Goal: Information Seeking & Learning: Check status

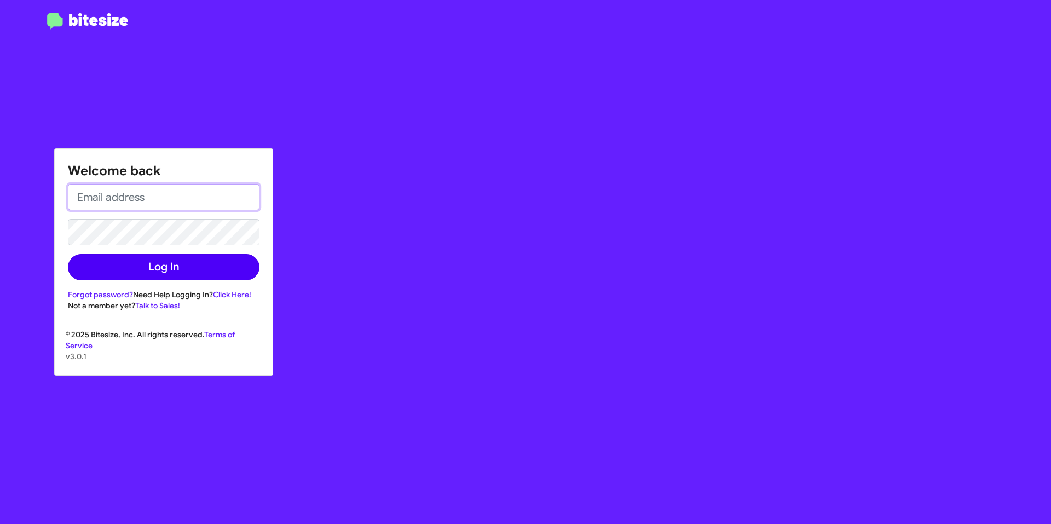
type input "[EMAIL_ADDRESS][DOMAIN_NAME]"
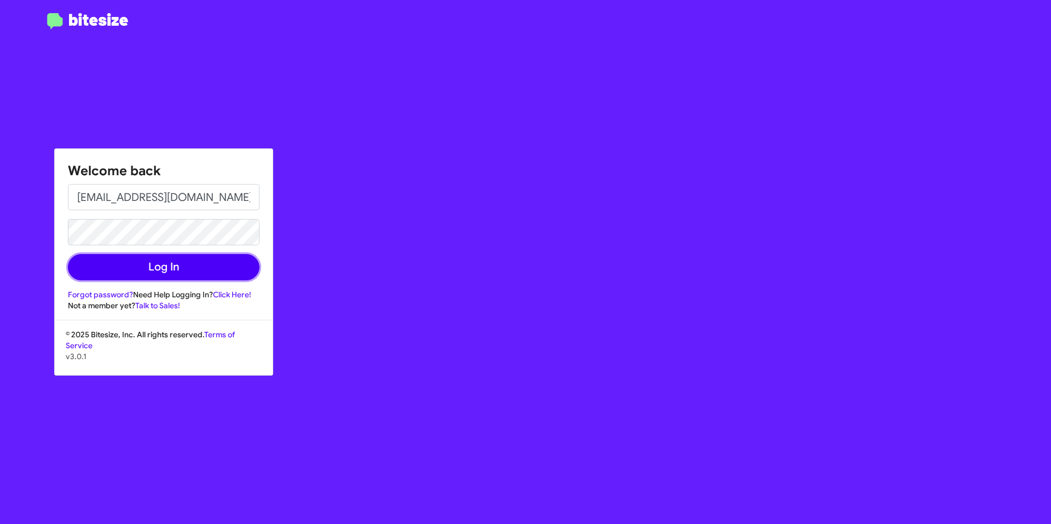
click at [168, 264] on button "Log In" at bounding box center [164, 267] width 192 height 26
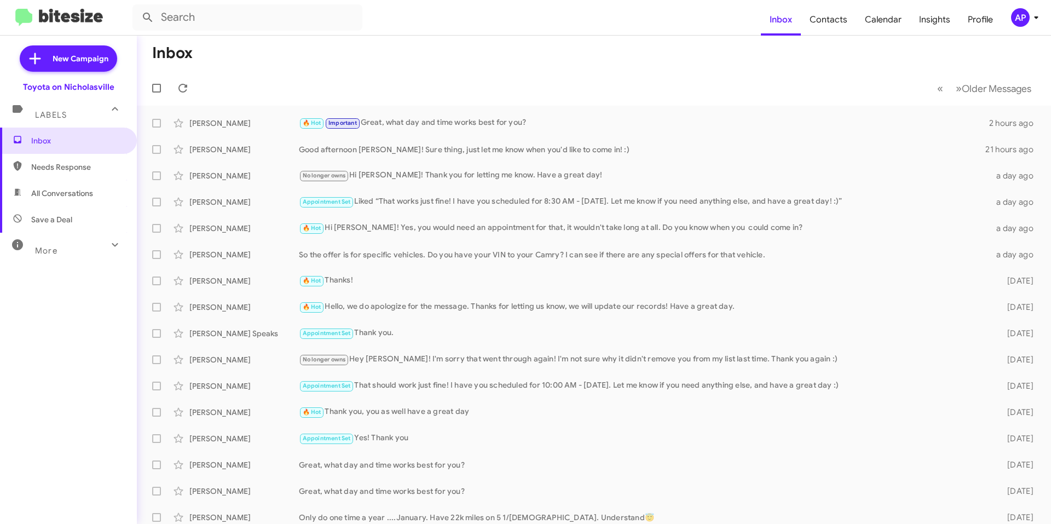
click at [74, 199] on span "All Conversations" at bounding box center [68, 193] width 137 height 26
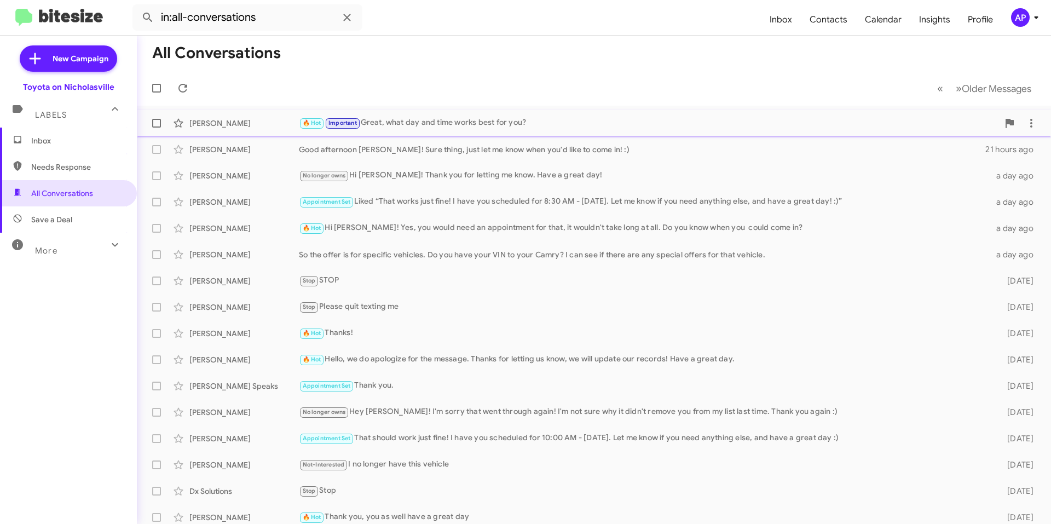
click at [530, 119] on div "🔥 Hot Important Great, what day and time works best for you?" at bounding box center [649, 123] width 700 height 13
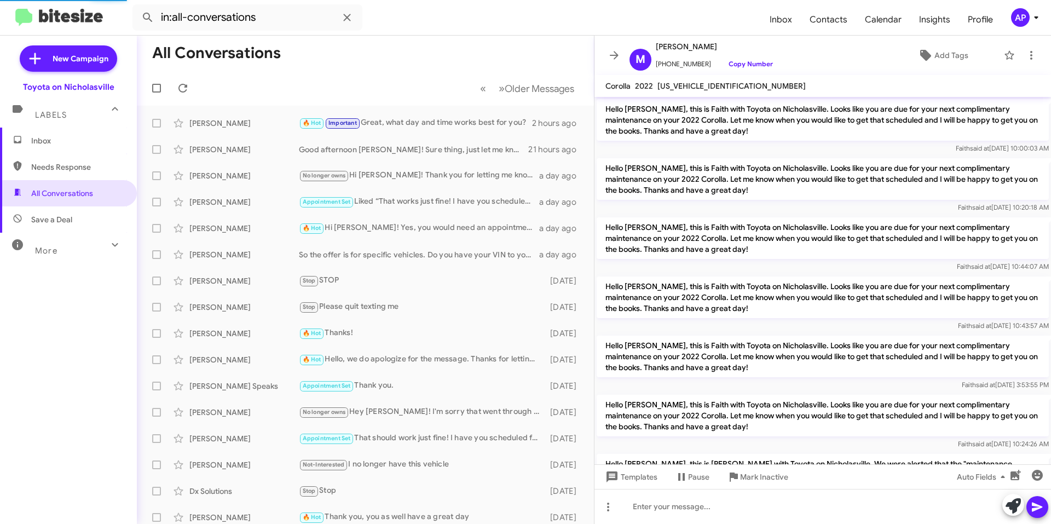
scroll to position [794, 0]
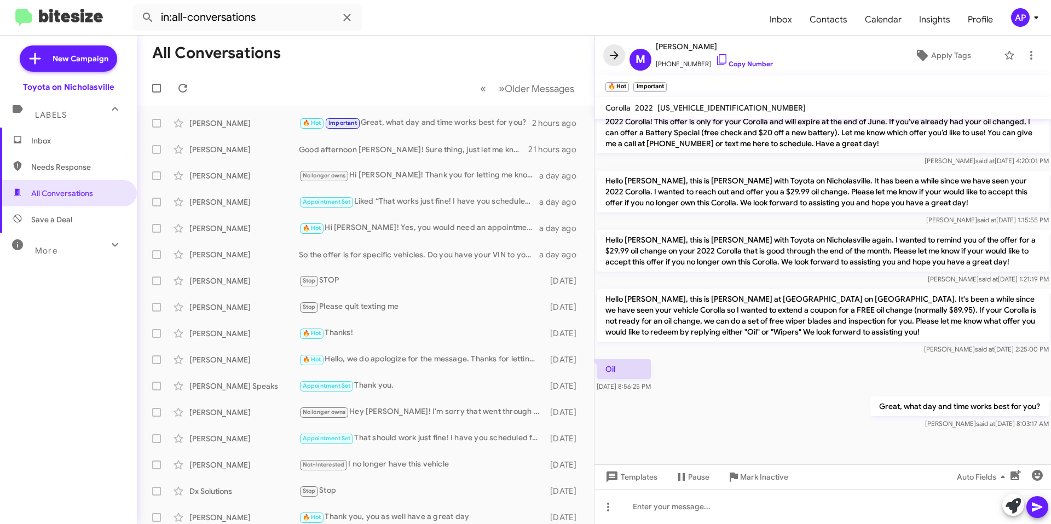
click at [530, 58] on icon at bounding box center [614, 55] width 13 height 13
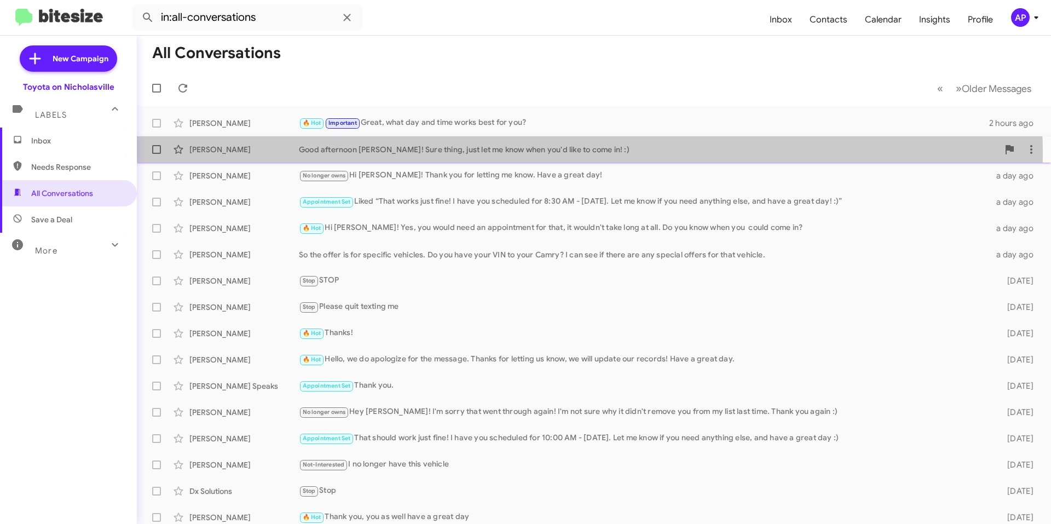
click at [472, 154] on div "Good afternoon [PERSON_NAME]! Sure thing, just let me know when you'd like to c…" at bounding box center [649, 149] width 700 height 11
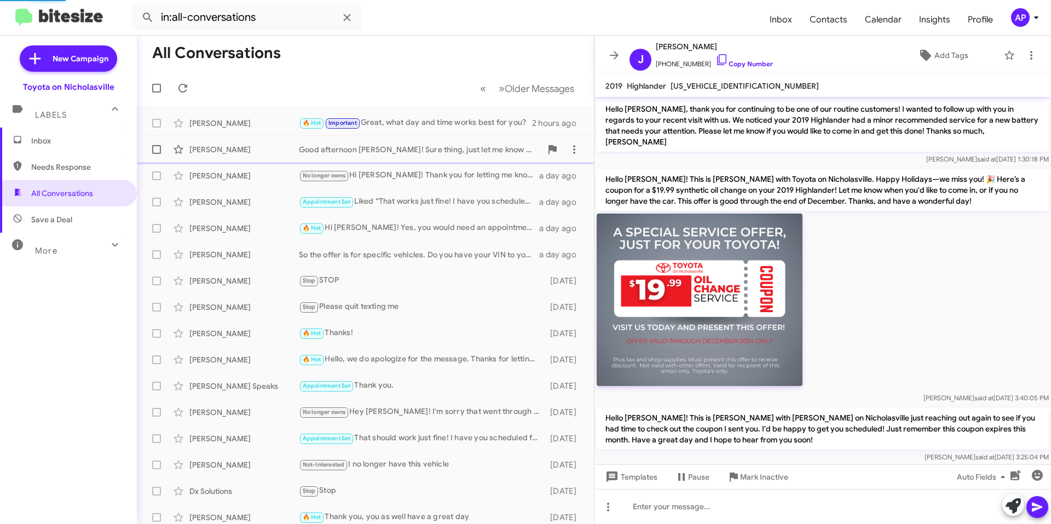
scroll to position [925, 0]
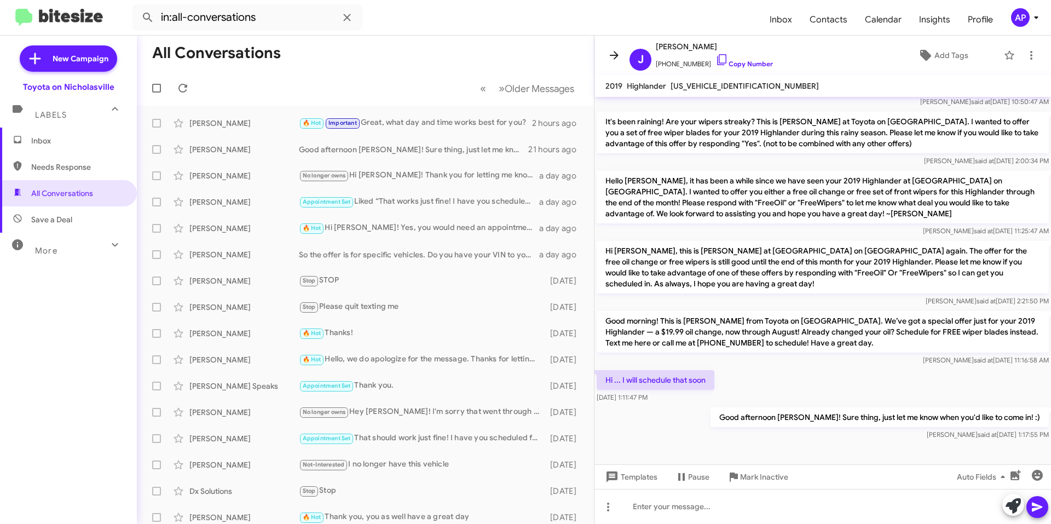
click at [530, 56] on icon at bounding box center [614, 55] width 9 height 8
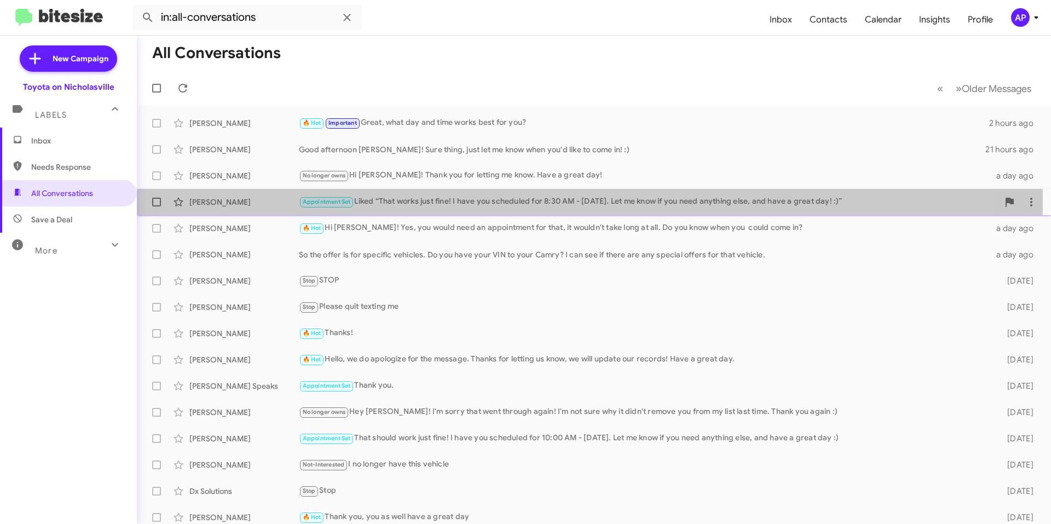
click at [530, 202] on div "Appointment Set Liked “That works just fine! I have you scheduled for 8:30 AM -…" at bounding box center [649, 202] width 700 height 13
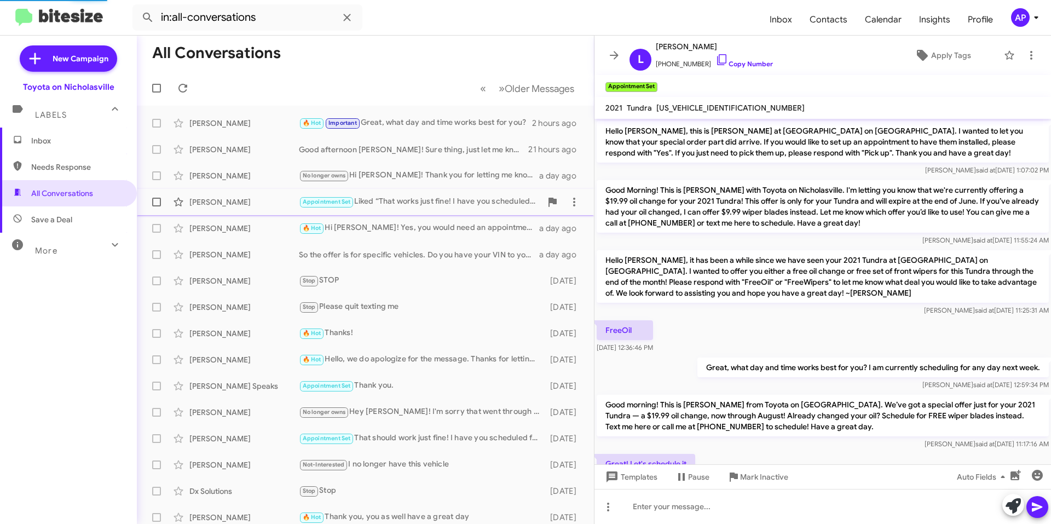
scroll to position [462, 0]
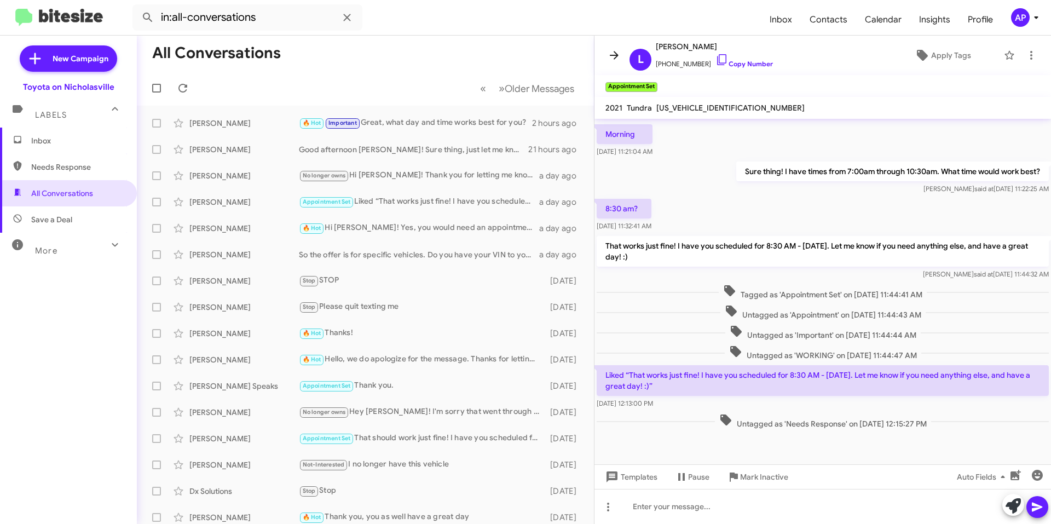
click at [530, 62] on button at bounding box center [615, 55] width 22 height 22
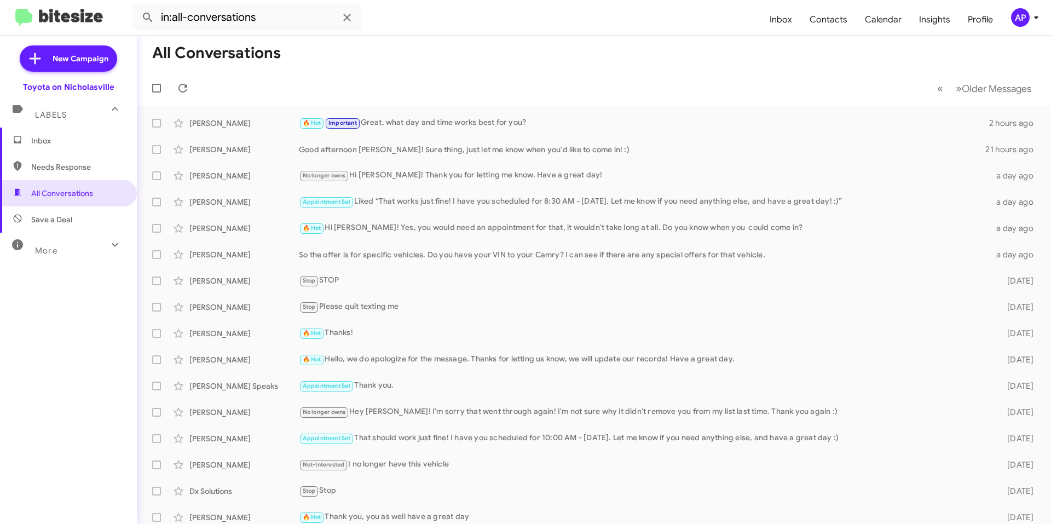
click at [485, 67] on mat-toolbar-row "All Conversations" at bounding box center [594, 53] width 915 height 35
click at [530, 74] on mat-toolbar-row "« Previous » Next Older Messages" at bounding box center [594, 88] width 915 height 35
click at [81, 219] on span "Save a Deal" at bounding box center [68, 219] width 137 height 26
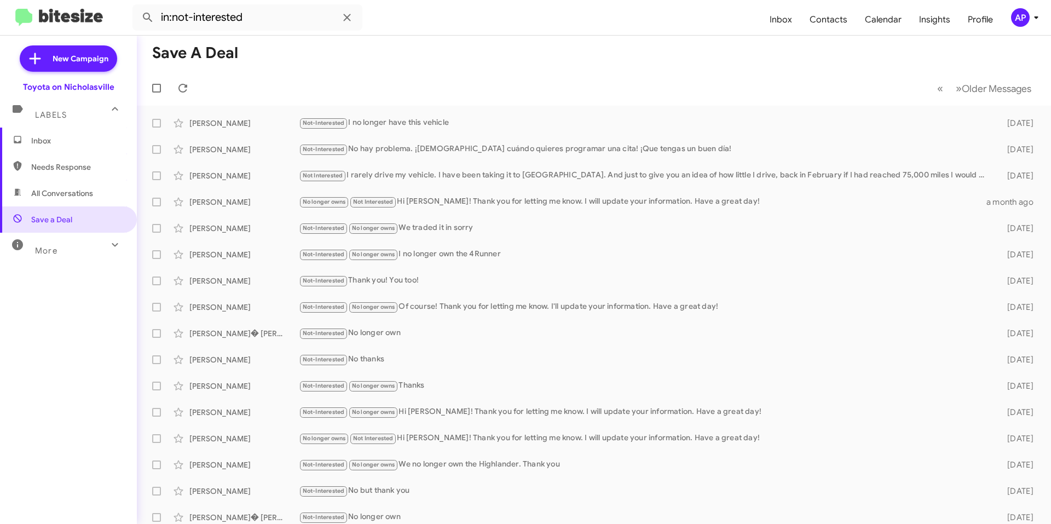
click at [78, 252] on div "More" at bounding box center [57, 246] width 97 height 20
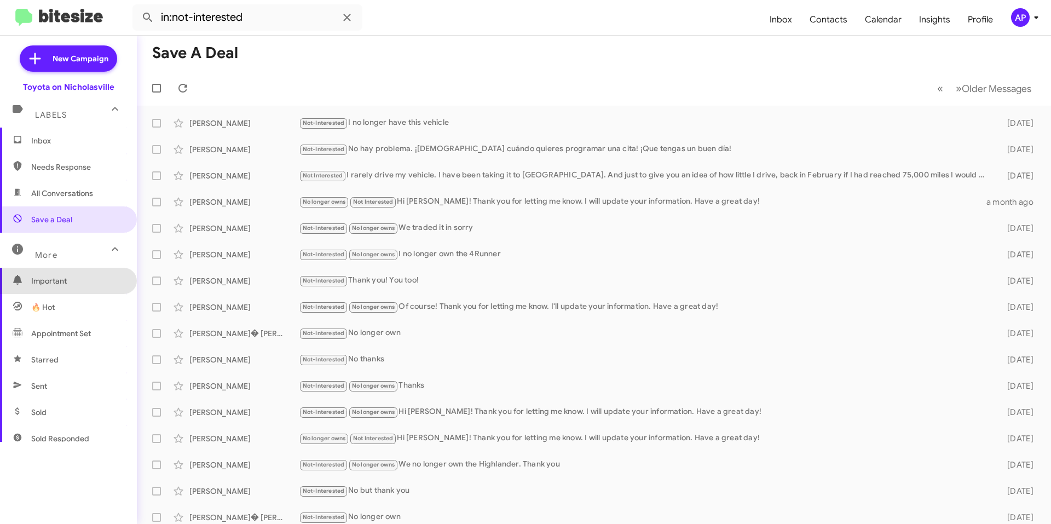
click at [71, 284] on span "Important" at bounding box center [77, 280] width 93 height 11
type input "in:important"
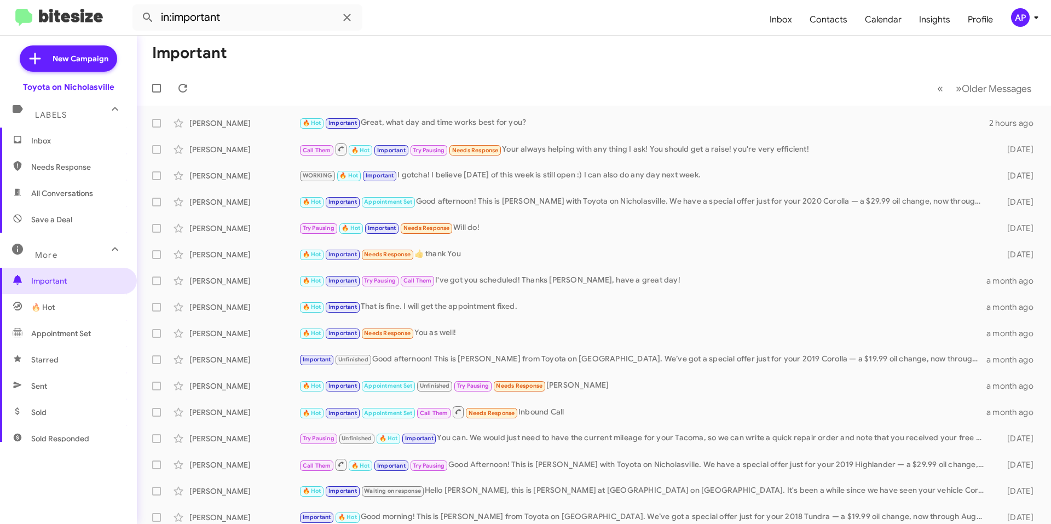
click at [56, 138] on span "Inbox" at bounding box center [77, 140] width 93 height 11
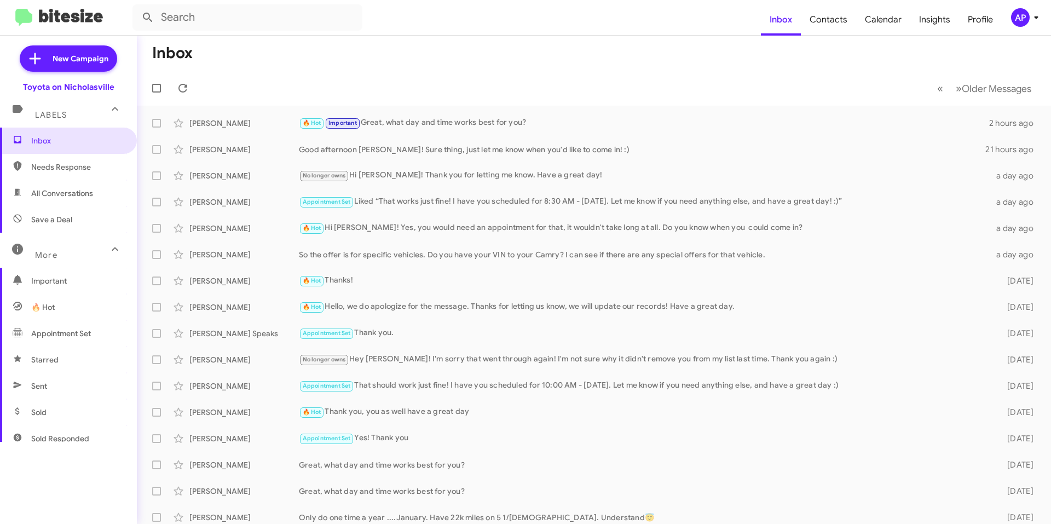
click at [387, 53] on mat-toolbar-row "Inbox" at bounding box center [594, 53] width 915 height 35
click at [315, 76] on mat-toolbar-row "« Previous » Next Older Messages" at bounding box center [594, 88] width 915 height 35
click at [345, 74] on mat-toolbar-row "« Previous » Next Older Messages" at bounding box center [594, 88] width 915 height 35
click at [36, 197] on span "All Conversations" at bounding box center [62, 193] width 62 height 11
type input "in:all-conversations"
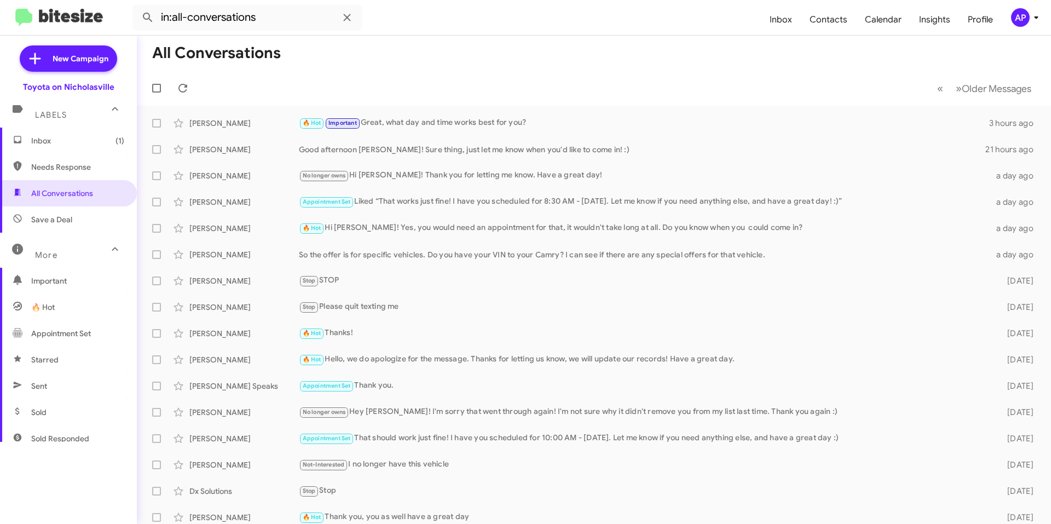
click at [394, 61] on mat-toolbar-row "All Conversations" at bounding box center [594, 53] width 915 height 35
